Goal: Navigation & Orientation: Find specific page/section

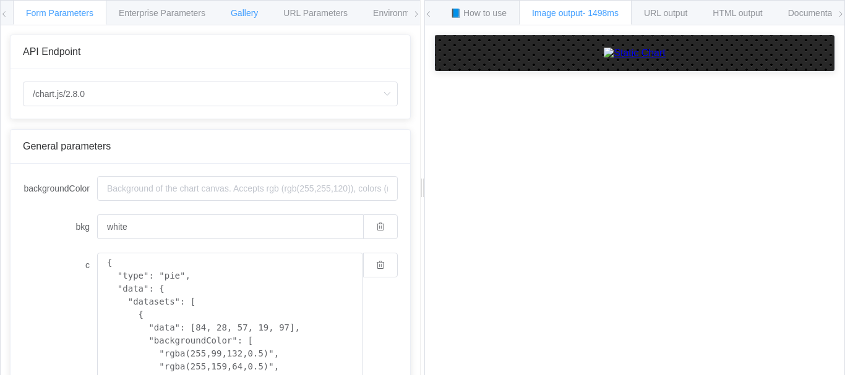
click at [249, 7] on div "Gallery" at bounding box center [244, 12] width 53 height 25
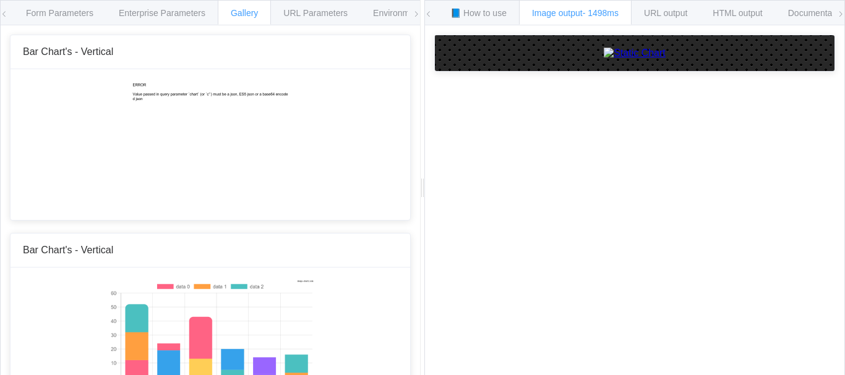
click at [414, 12] on icon at bounding box center [415, 14] width 7 height 7
click at [415, 13] on icon at bounding box center [415, 14] width 7 height 7
